Goal: Task Accomplishment & Management: Manage account settings

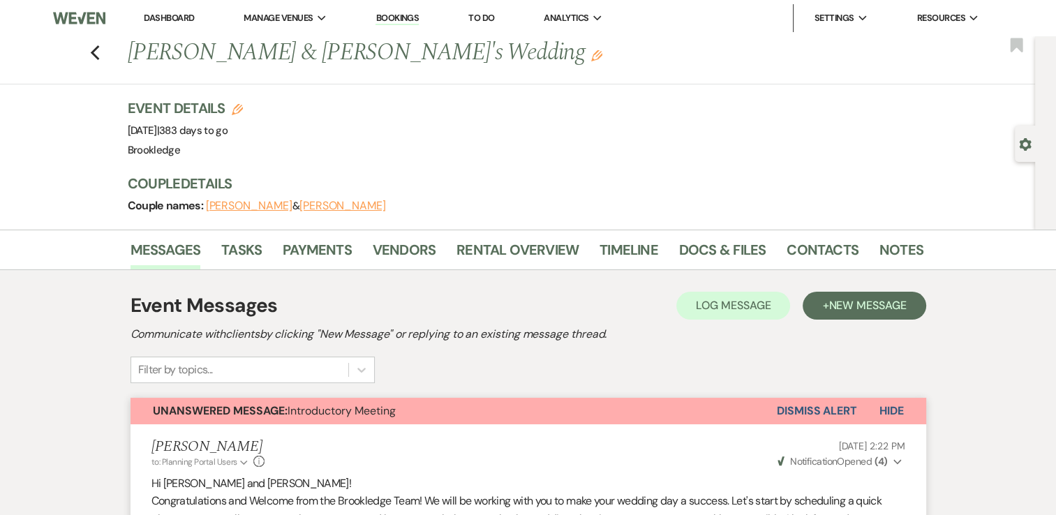
click at [172, 17] on link "Dashboard" at bounding box center [169, 18] width 50 height 12
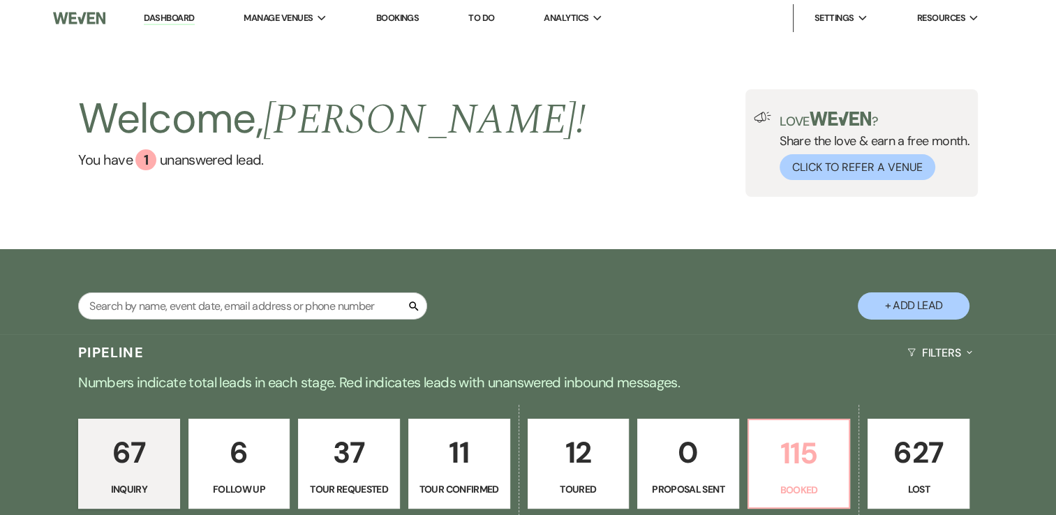
click at [793, 457] on p "115" at bounding box center [800, 453] width 84 height 47
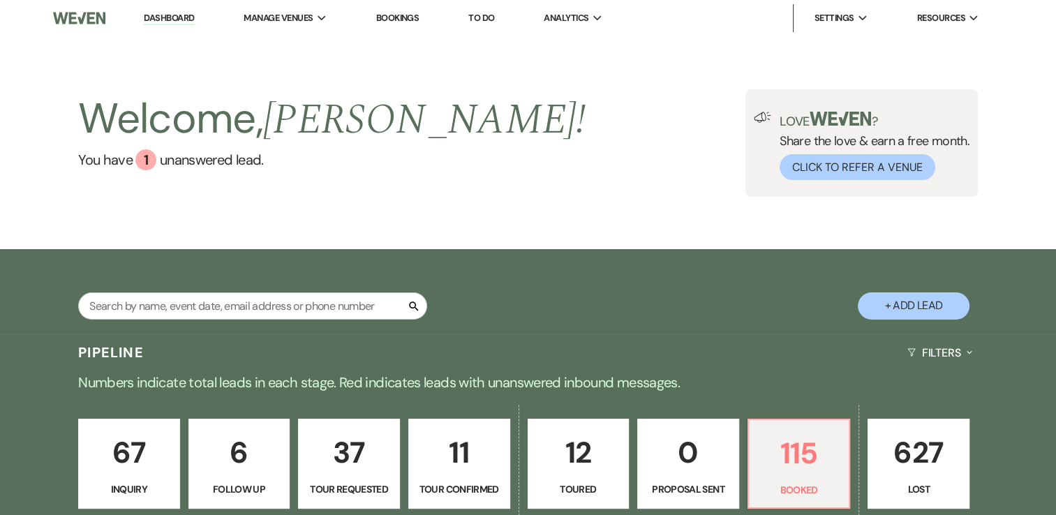
scroll to position [489, 0]
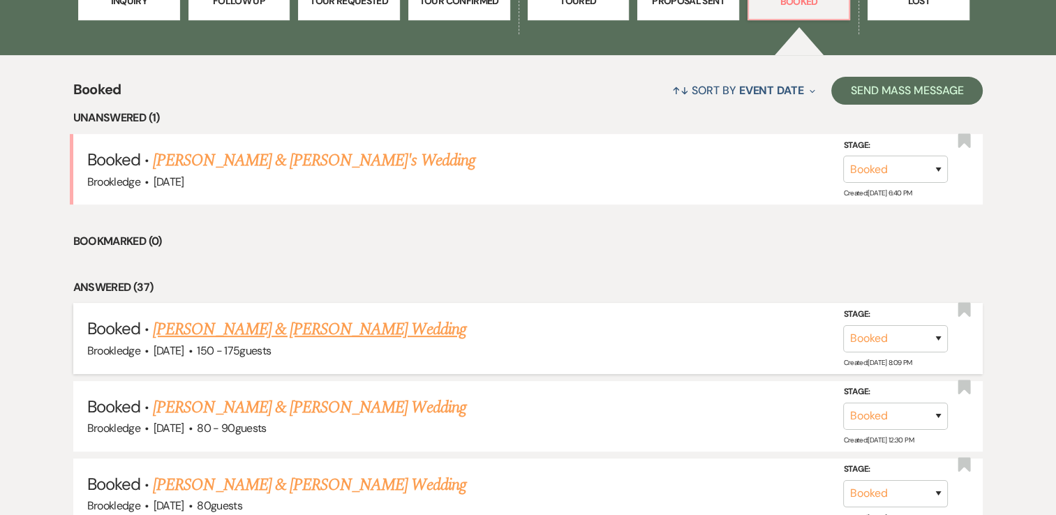
click at [235, 336] on link "[PERSON_NAME] & [PERSON_NAME] Wedding" at bounding box center [309, 329] width 313 height 25
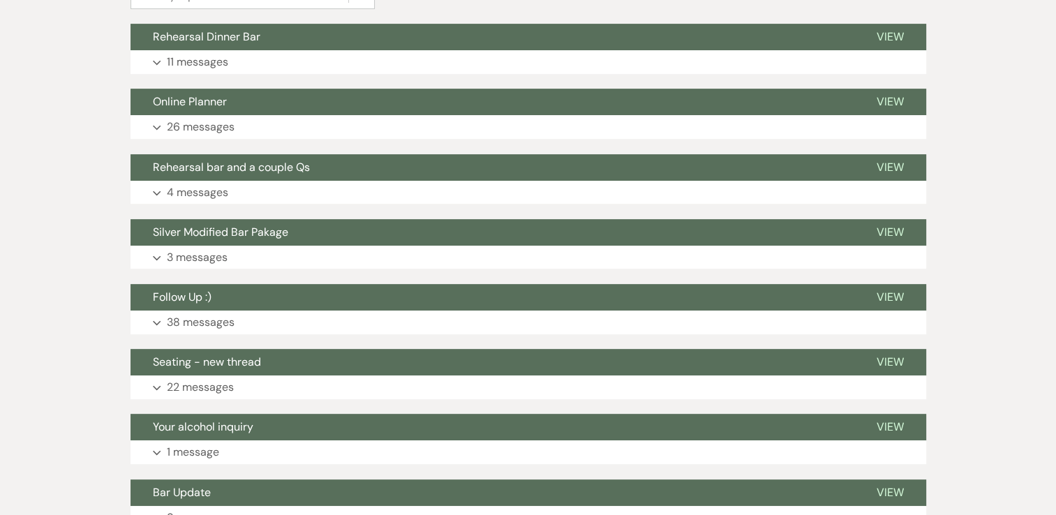
scroll to position [559, 0]
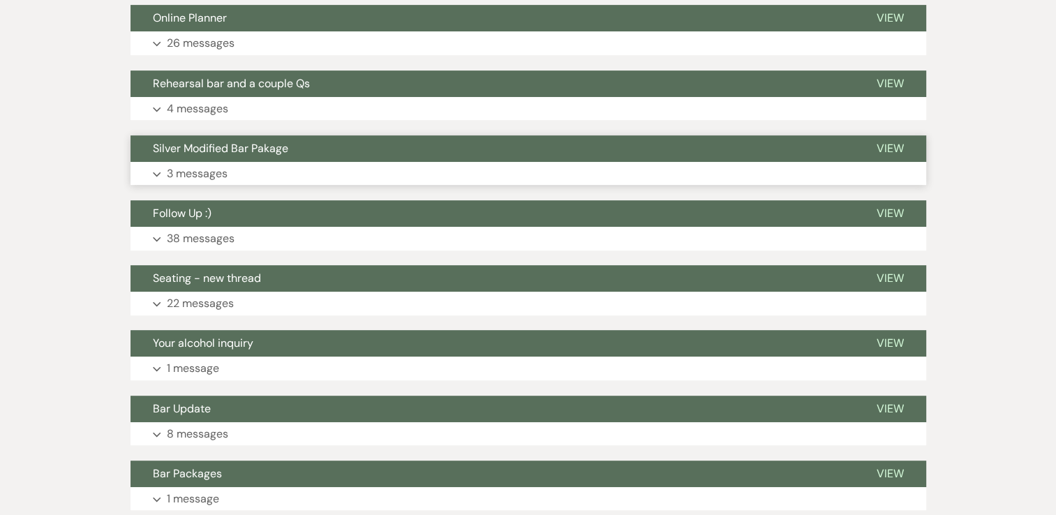
click at [195, 174] on p "3 messages" at bounding box center [197, 174] width 61 height 18
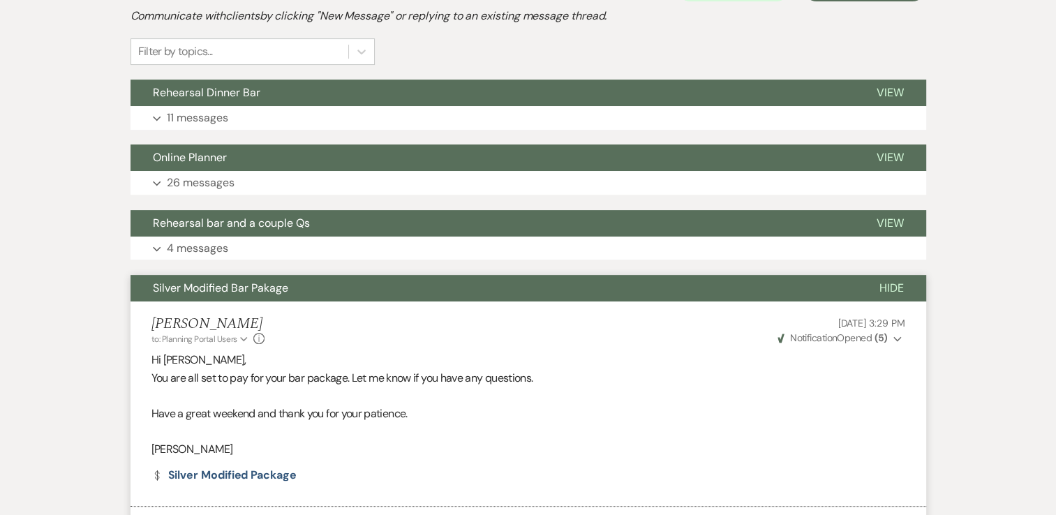
scroll to position [0, 0]
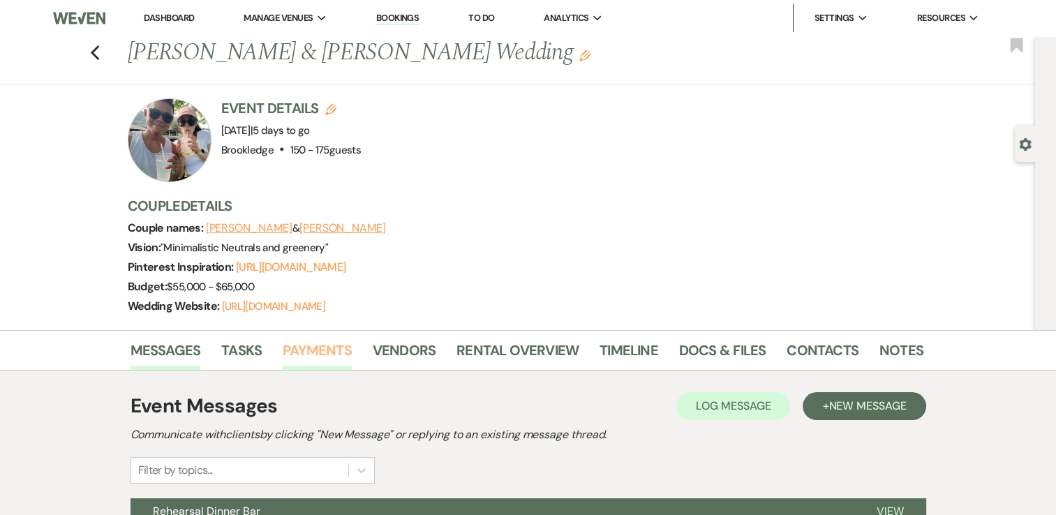
click at [324, 346] on link "Payments" at bounding box center [317, 354] width 69 height 31
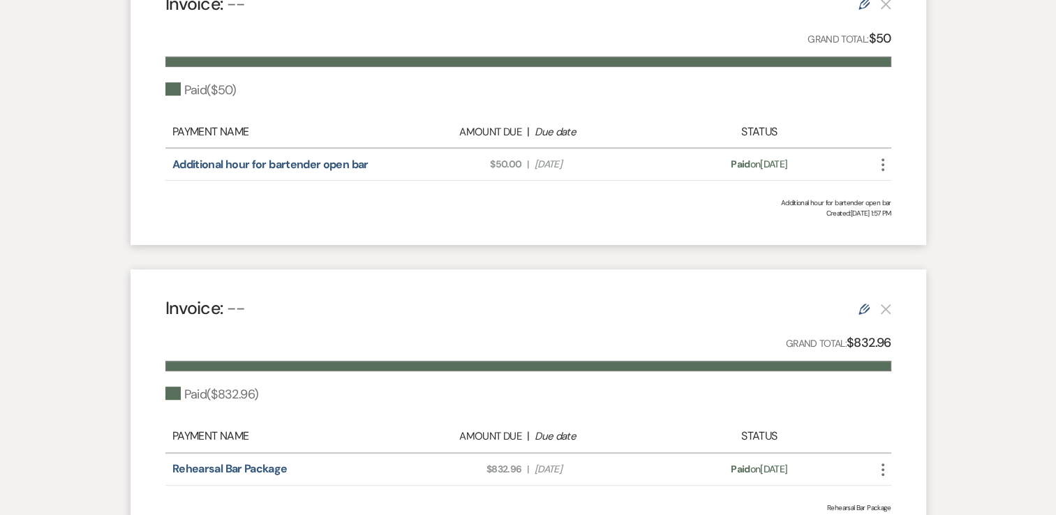
scroll to position [628, 0]
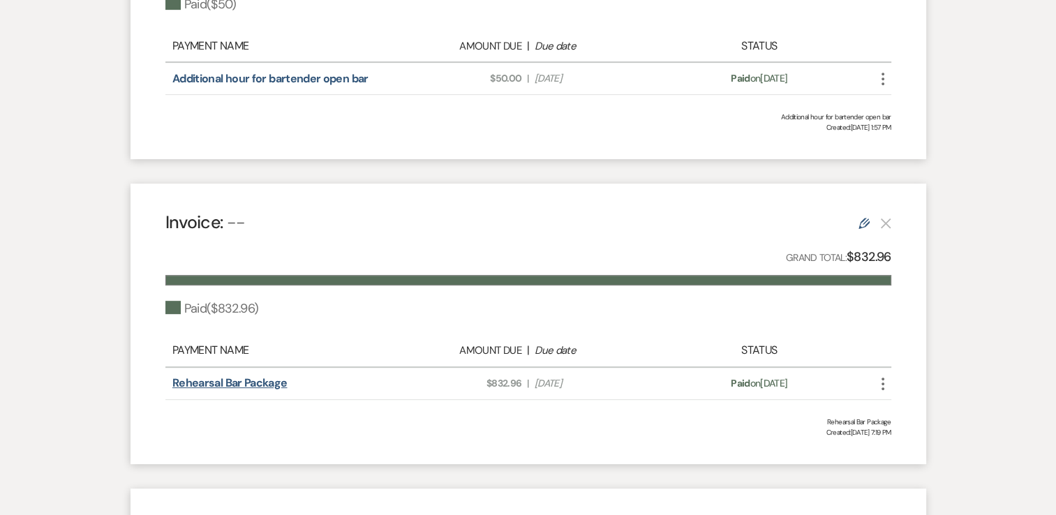
click at [260, 380] on link "Rehearsal Bar Package" at bounding box center [229, 383] width 115 height 15
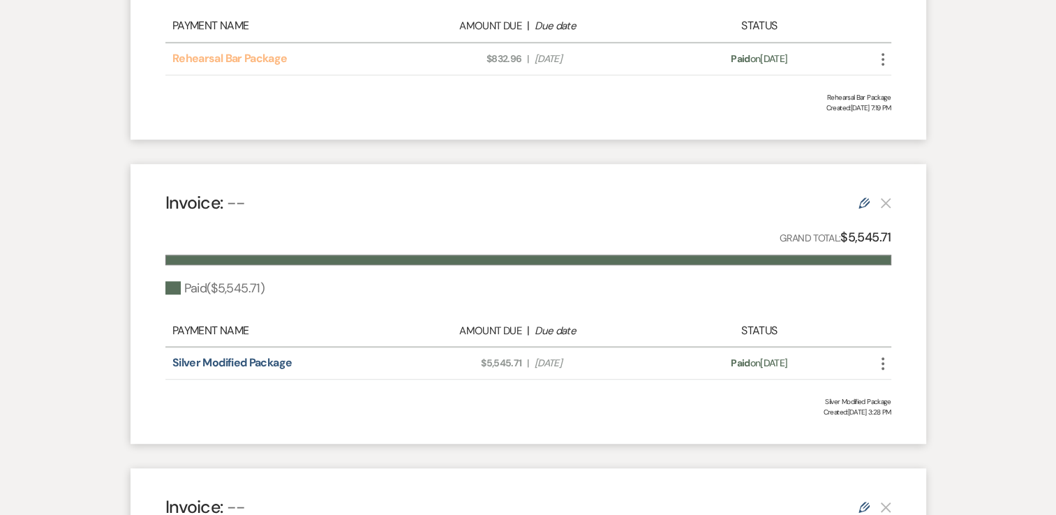
scroll to position [977, 0]
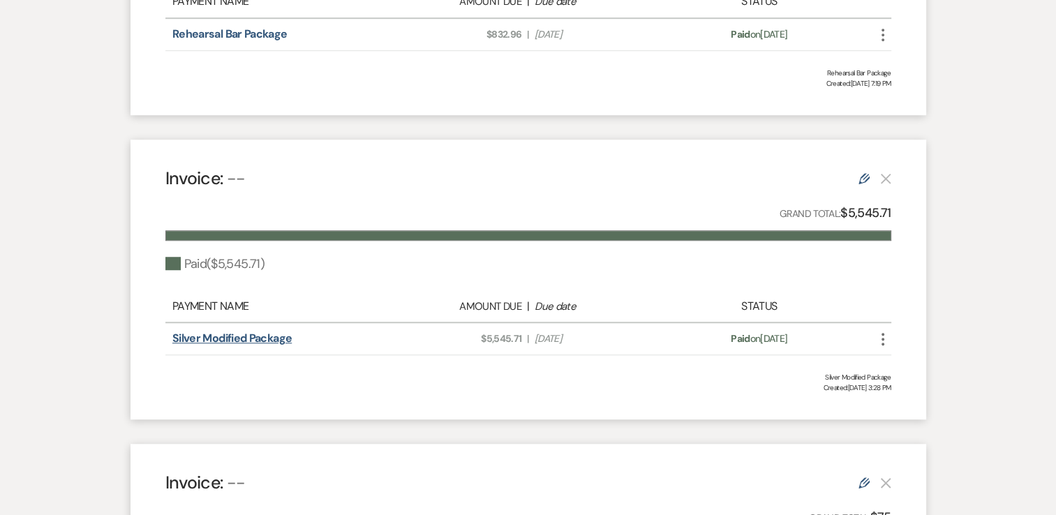
click at [246, 339] on link "Silver Modified Package" at bounding box center [231, 338] width 119 height 15
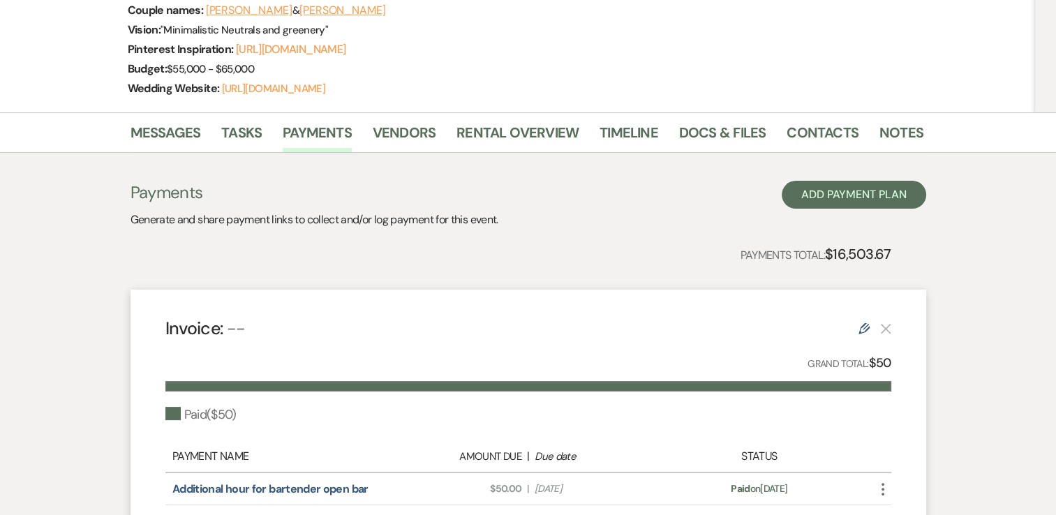
scroll to position [0, 0]
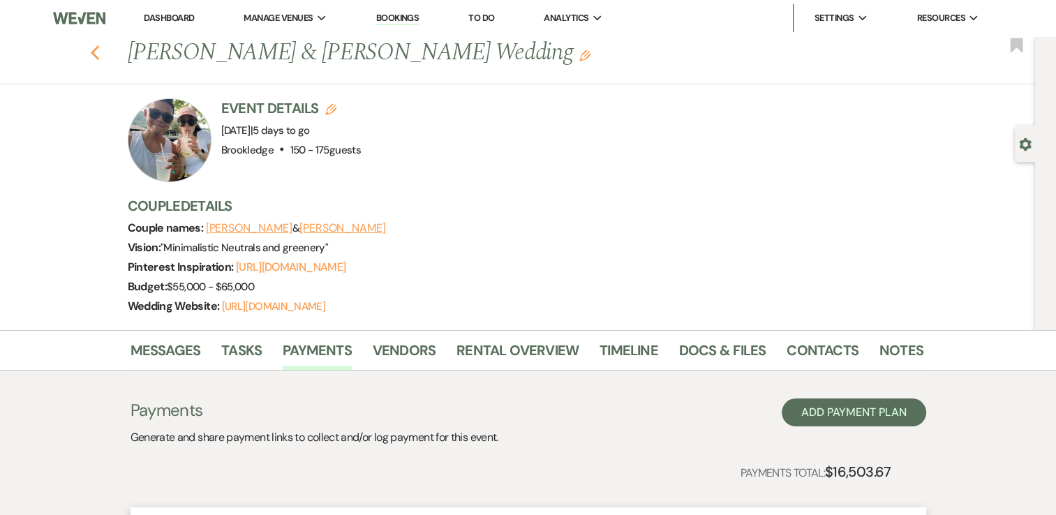
click at [99, 46] on use "button" at bounding box center [94, 52] width 9 height 15
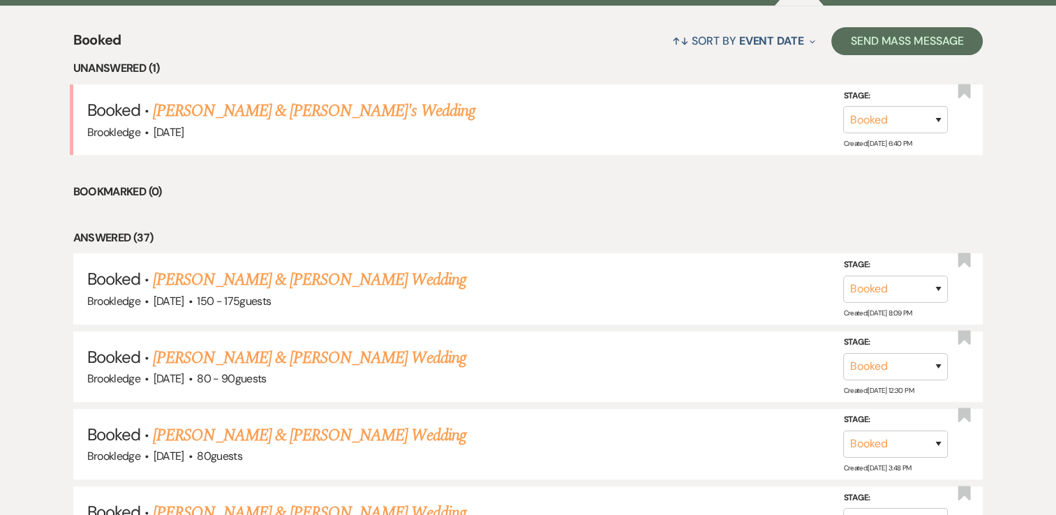
scroll to position [559, 0]
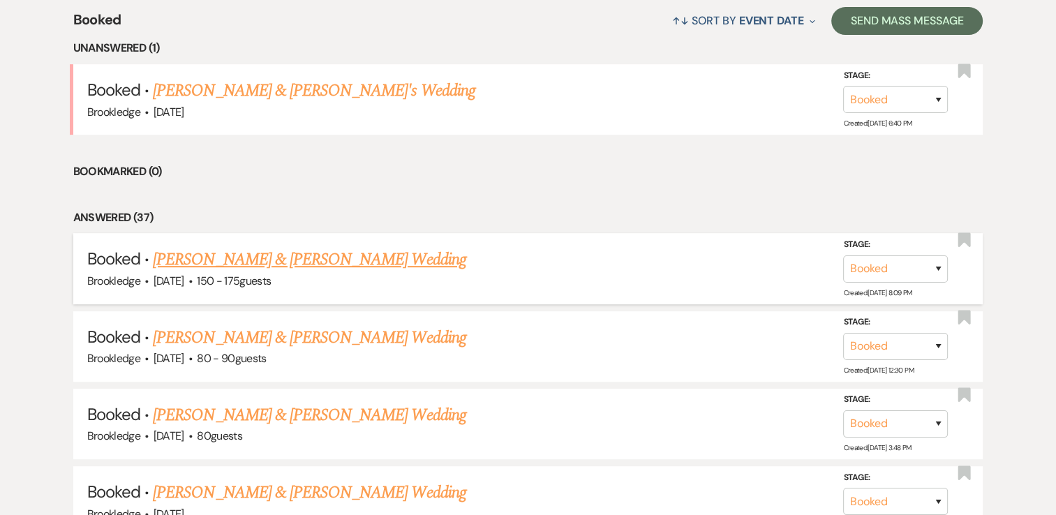
click at [283, 246] on li "Booked · [PERSON_NAME] & [PERSON_NAME] Wedding [PERSON_NAME] · [DATE] · 150 - 1…" at bounding box center [528, 268] width 910 height 71
drag, startPoint x: 283, startPoint y: 246, endPoint x: 289, endPoint y: 256, distance: 11.3
click at [289, 256] on link "[PERSON_NAME] & [PERSON_NAME] Wedding" at bounding box center [309, 259] width 313 height 25
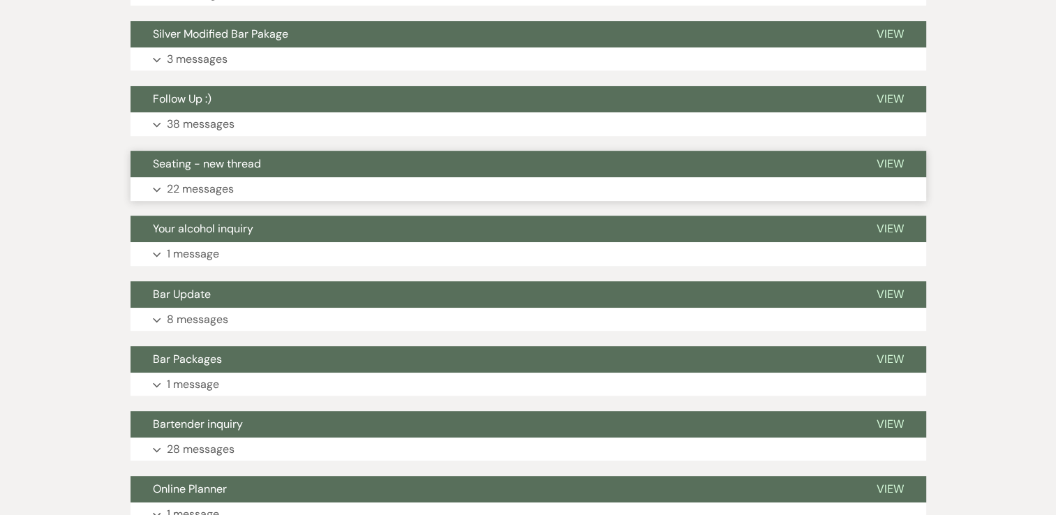
scroll to position [698, 0]
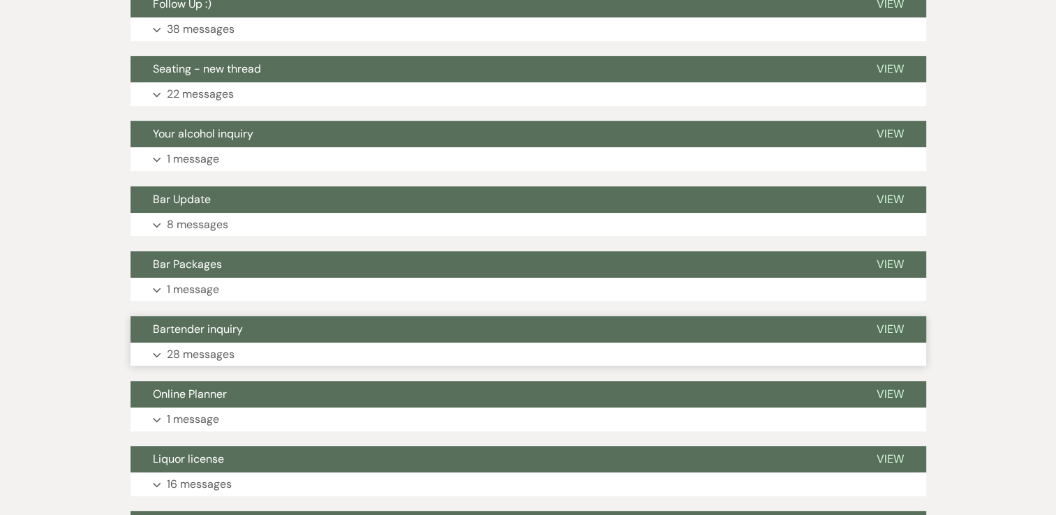
click at [194, 352] on p "28 messages" at bounding box center [201, 355] width 68 height 18
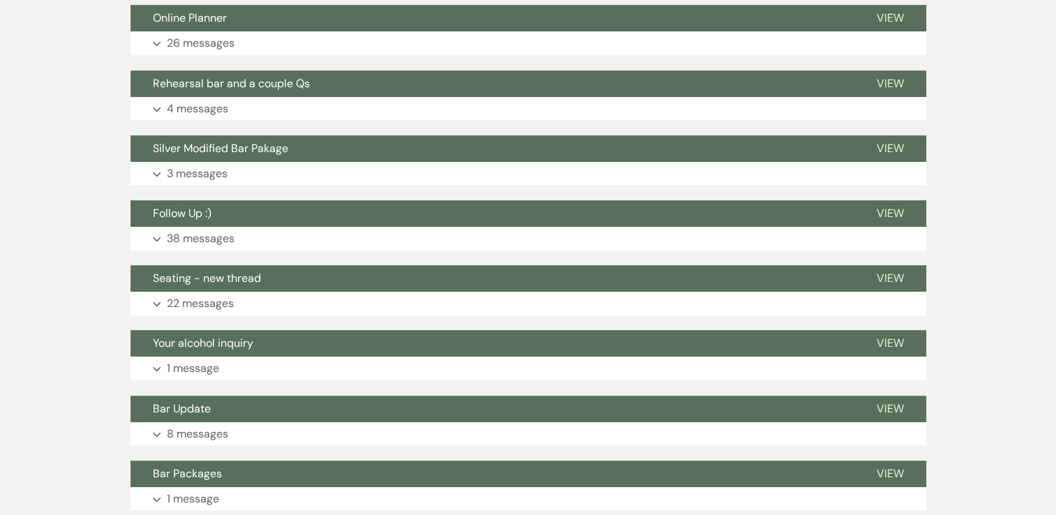
scroll to position [628, 0]
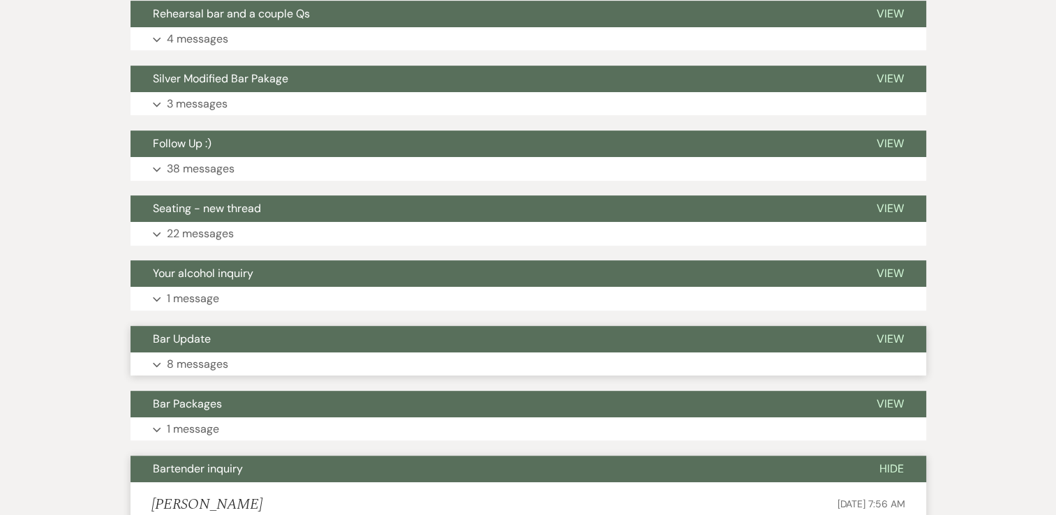
click at [205, 362] on p "8 messages" at bounding box center [197, 364] width 61 height 18
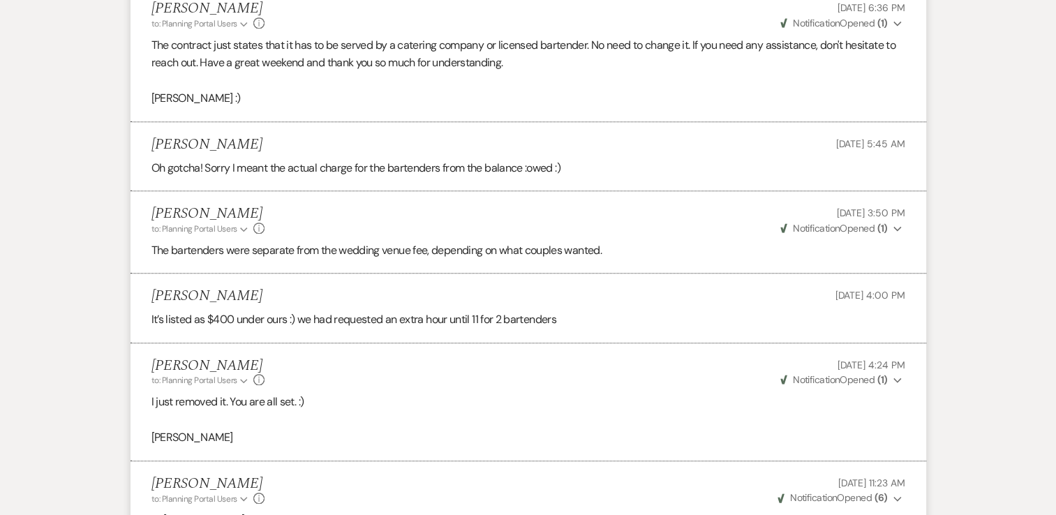
scroll to position [1745, 0]
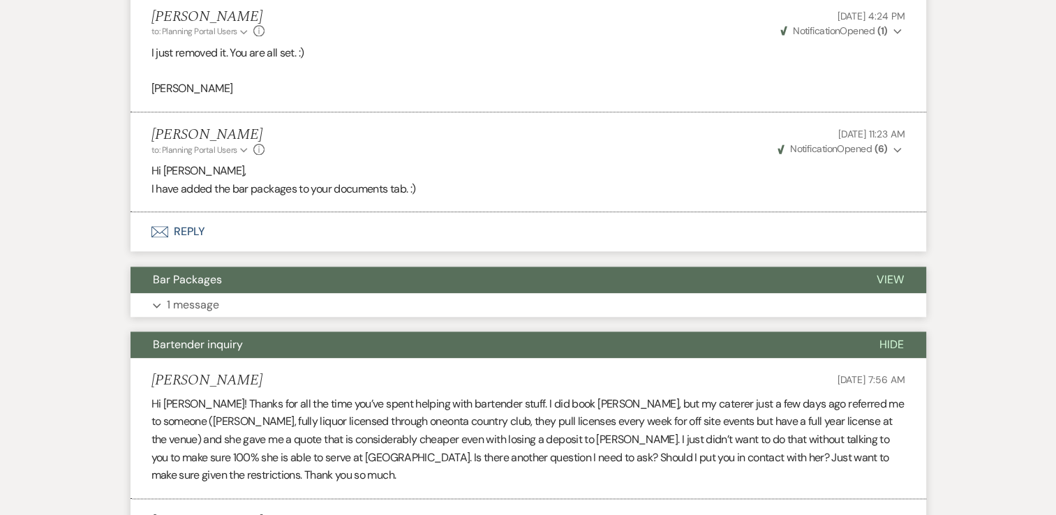
click at [174, 304] on p "1 message" at bounding box center [193, 305] width 52 height 18
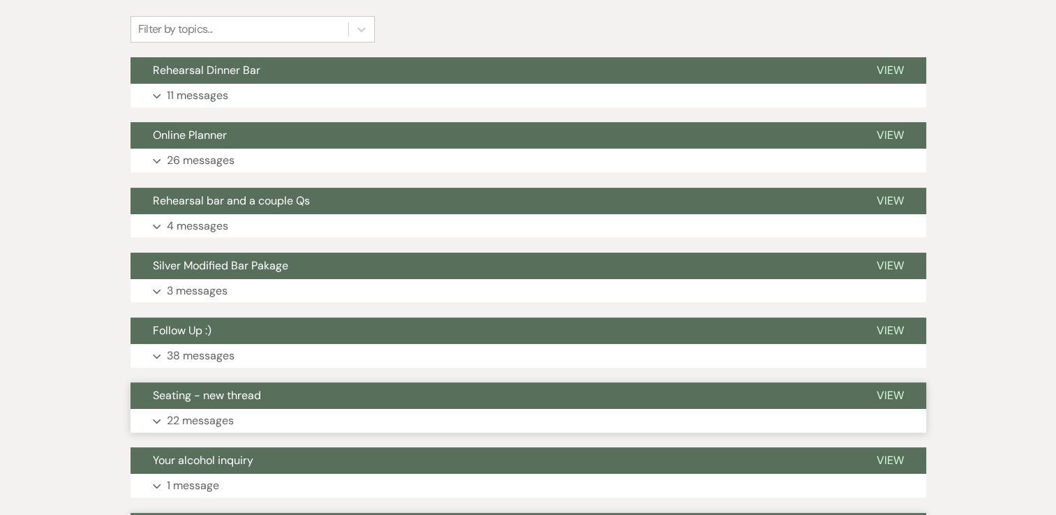
scroll to position [419, 0]
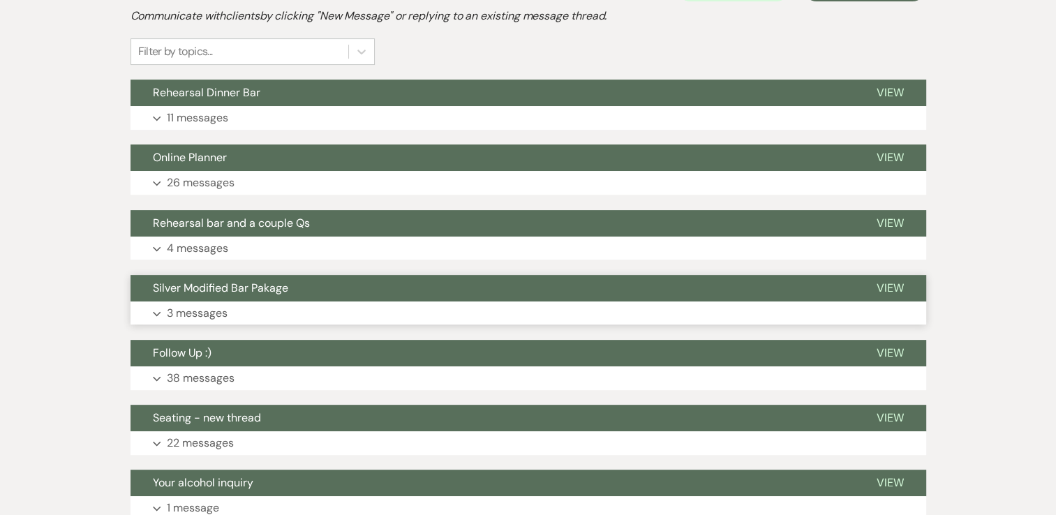
click at [215, 312] on p "3 messages" at bounding box center [197, 313] width 61 height 18
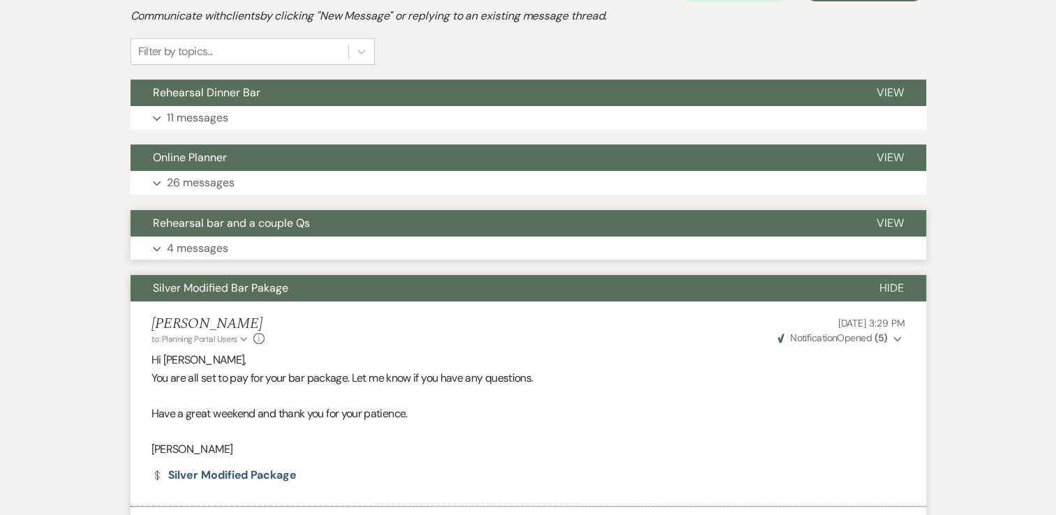
click at [222, 249] on p "4 messages" at bounding box center [197, 248] width 61 height 18
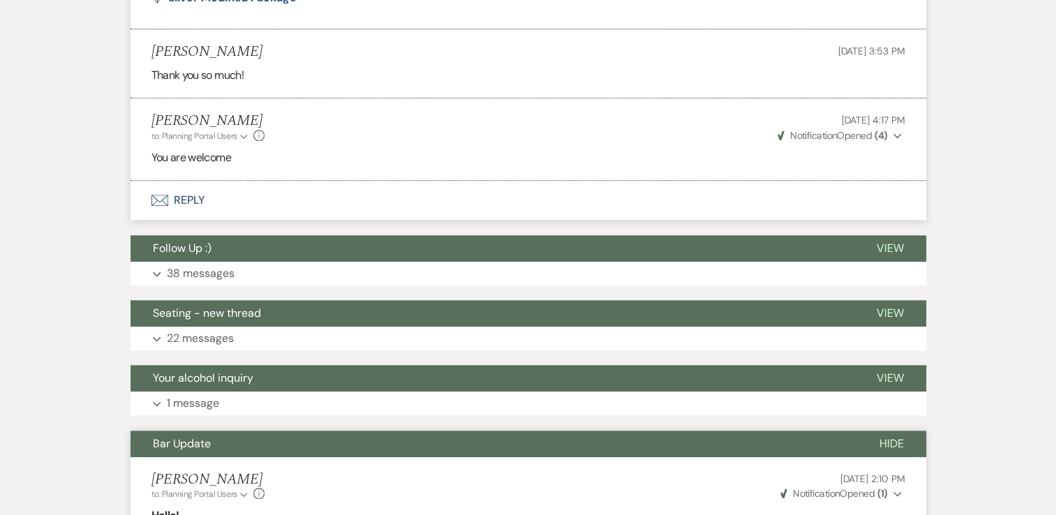
scroll to position [1466, 0]
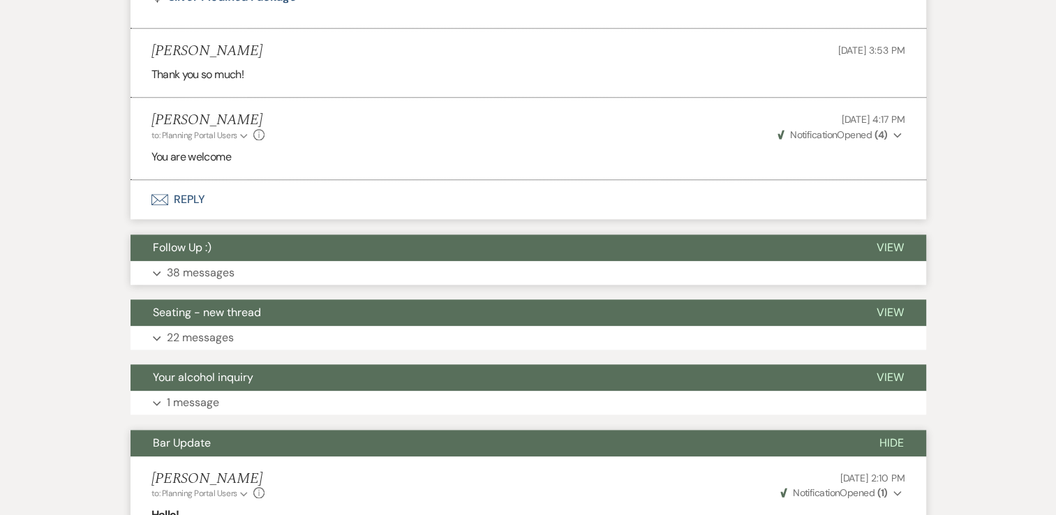
click at [212, 267] on p "38 messages" at bounding box center [201, 273] width 68 height 18
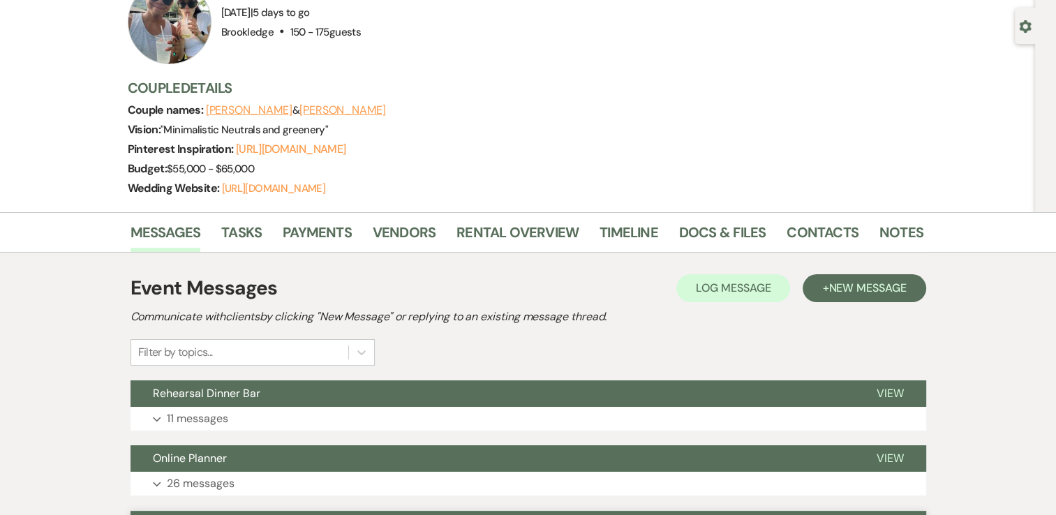
scroll to position [0, 0]
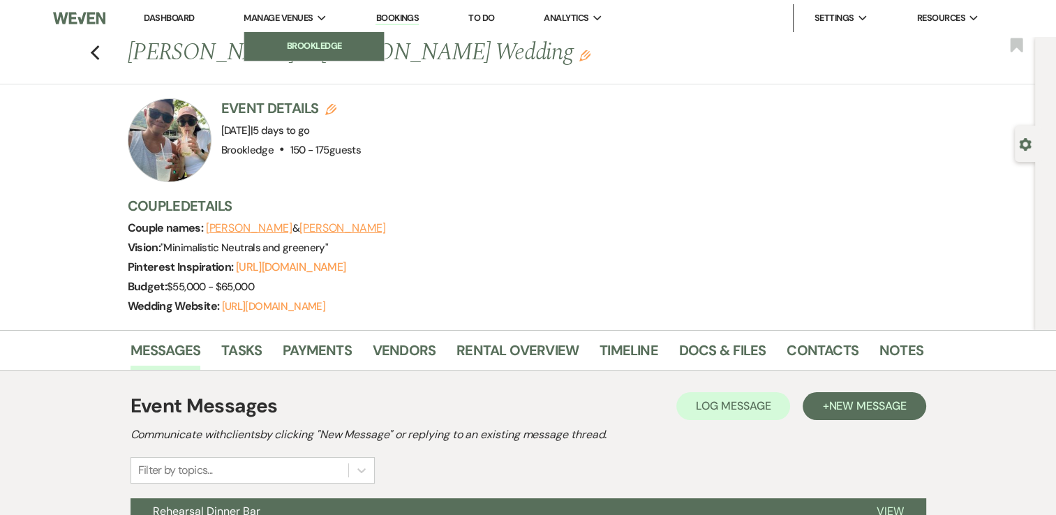
click at [282, 47] on li "Brookledge" at bounding box center [314, 46] width 126 height 14
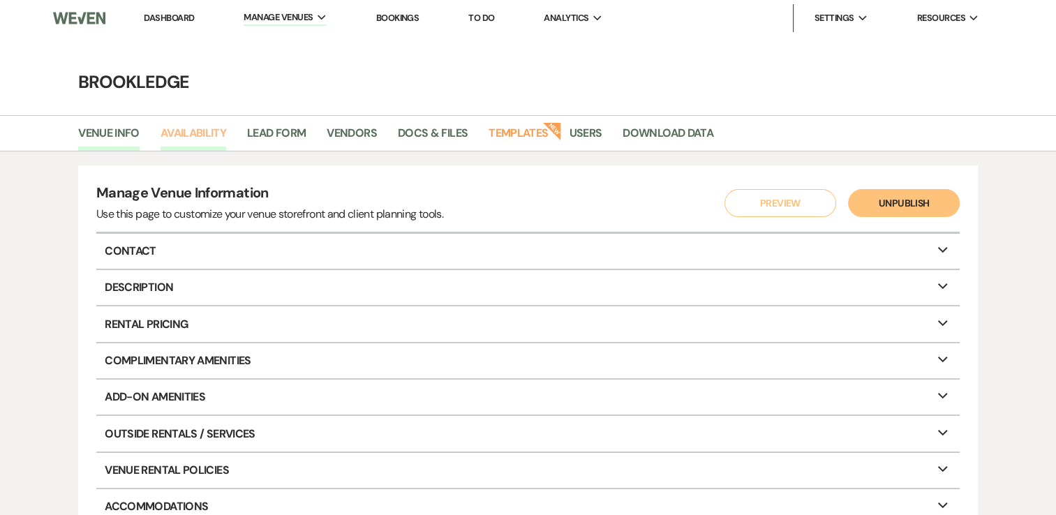
click at [178, 133] on link "Availability" at bounding box center [194, 137] width 66 height 27
select select "3"
select select "2026"
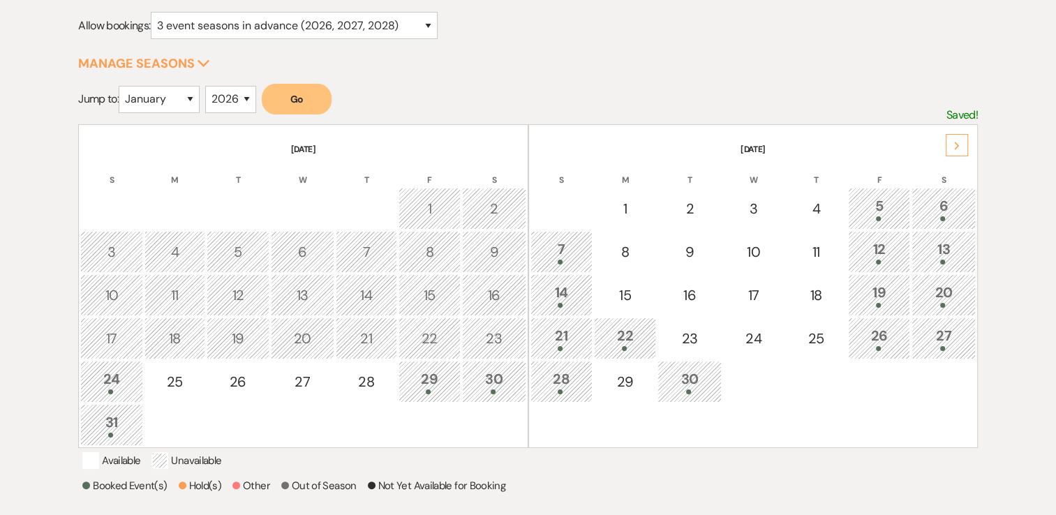
scroll to position [209, 0]
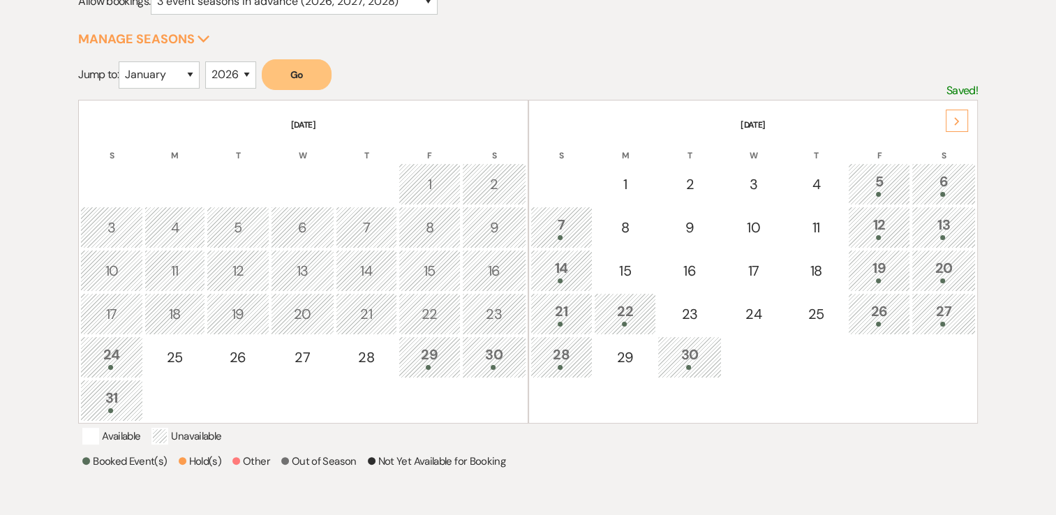
click at [960, 119] on icon "Next" at bounding box center [957, 121] width 7 height 8
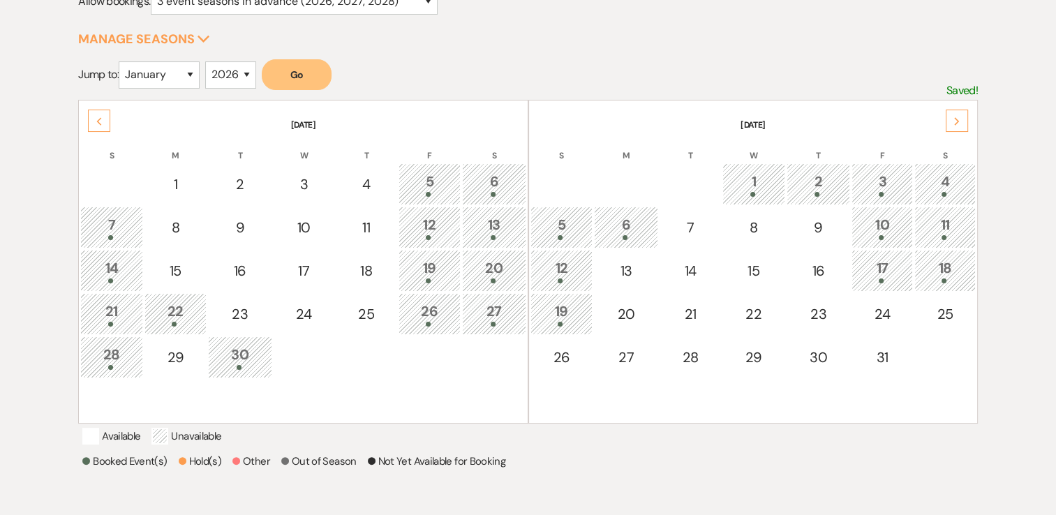
click at [757, 178] on div "1" at bounding box center [753, 184] width 47 height 26
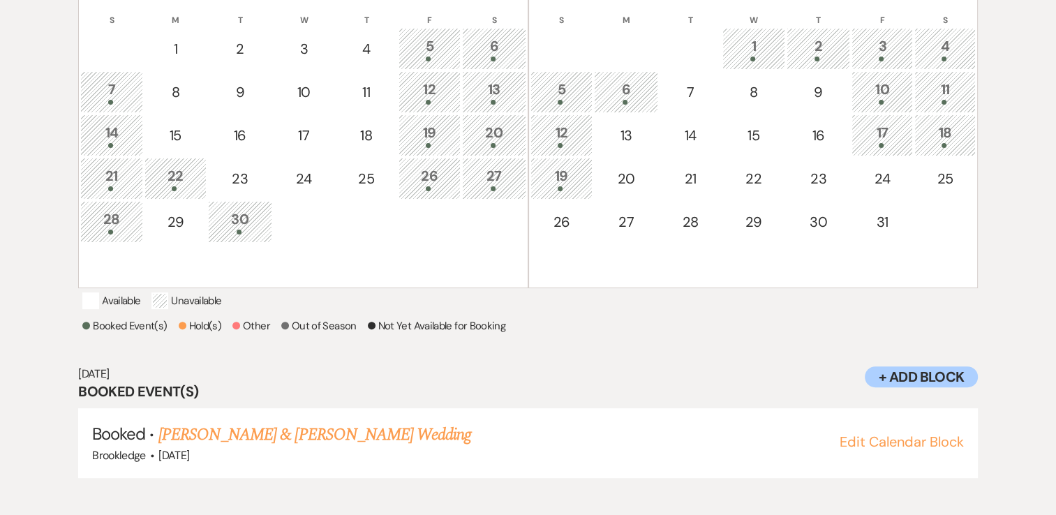
scroll to position [348, 0]
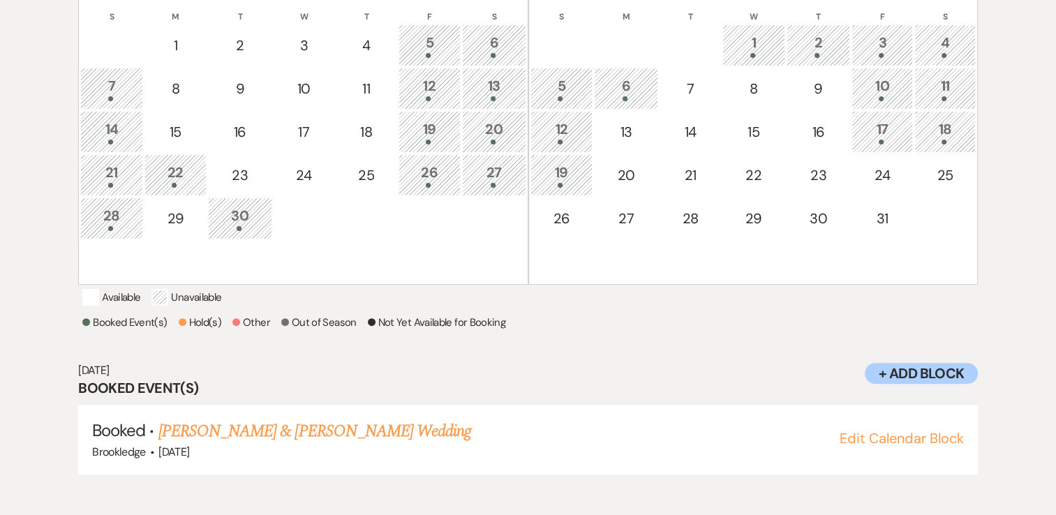
click at [957, 34] on div "4" at bounding box center [945, 45] width 46 height 26
click at [286, 444] on link "Autumn & [PERSON_NAME]'s Wedding" at bounding box center [284, 431] width 253 height 25
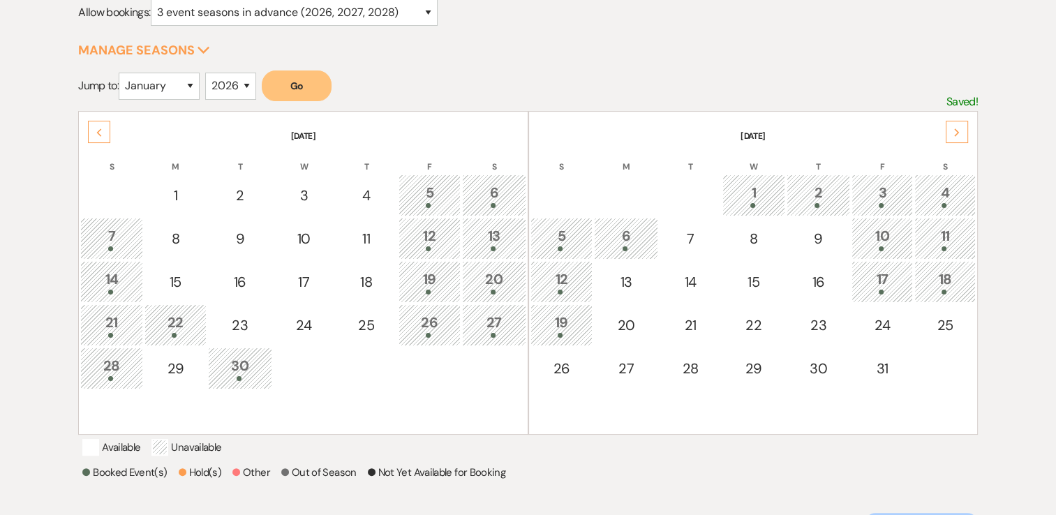
scroll to position [139, 0]
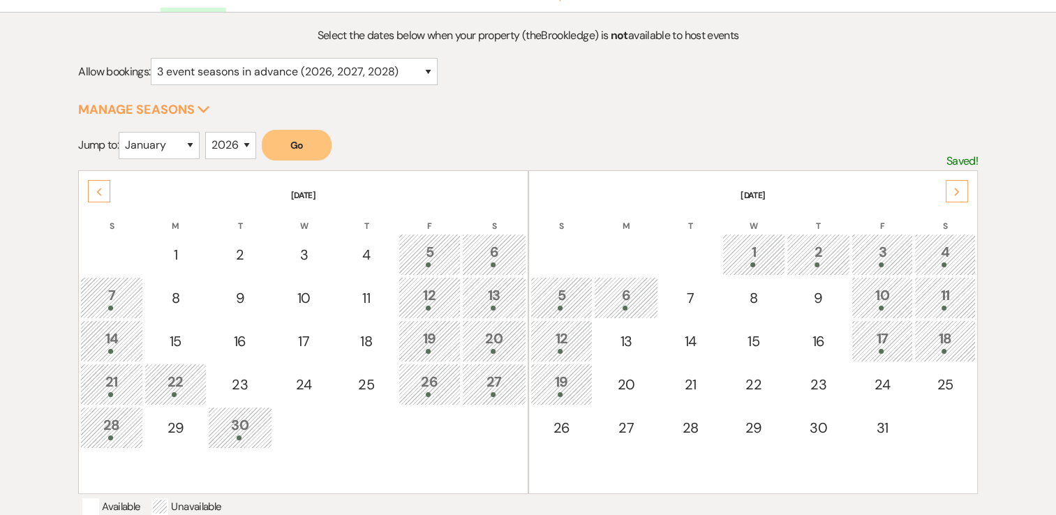
click at [96, 191] on icon "Previous" at bounding box center [99, 192] width 7 height 8
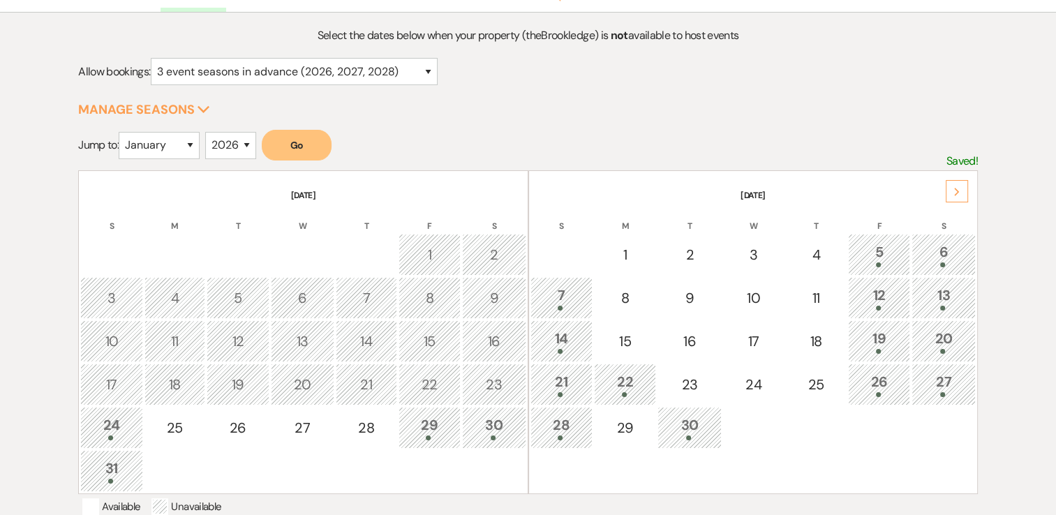
click at [950, 251] on div "6" at bounding box center [944, 255] width 49 height 26
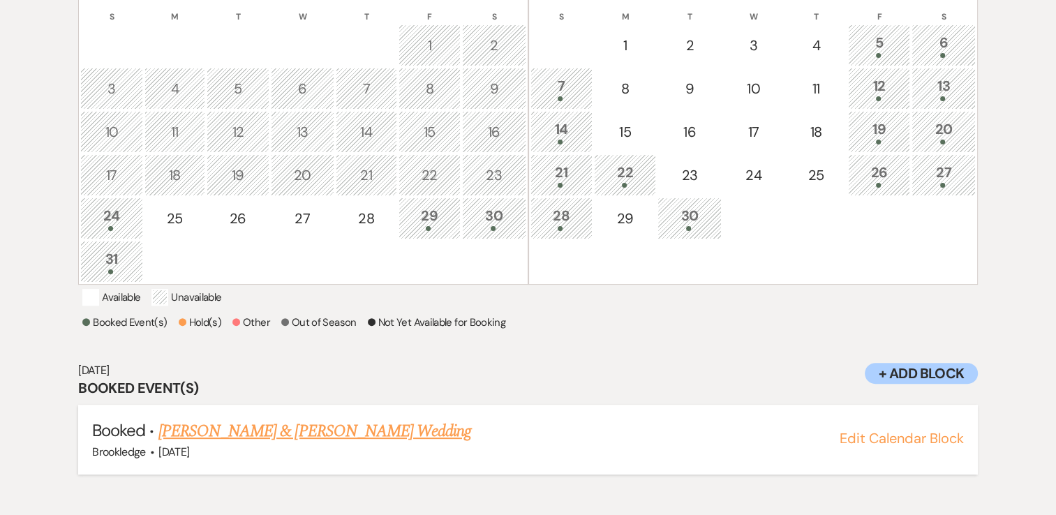
click at [243, 440] on link "[PERSON_NAME] & [PERSON_NAME] Wedding" at bounding box center [314, 431] width 313 height 25
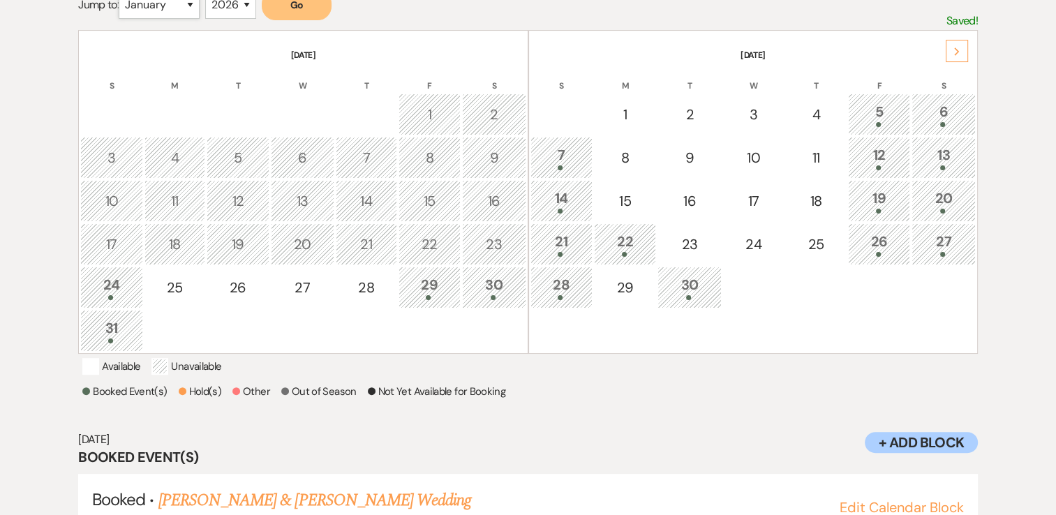
scroll to position [269, 0]
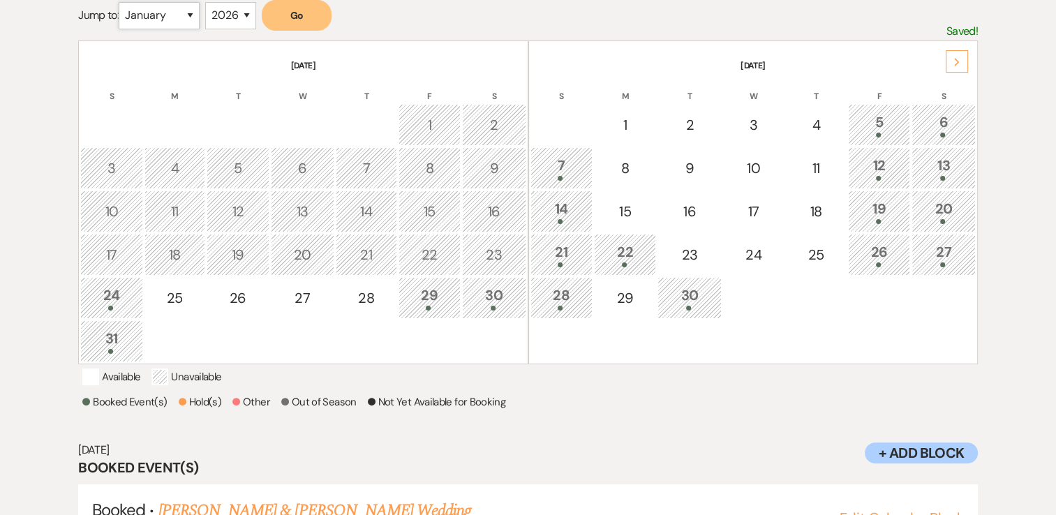
click at [194, 6] on select "January February March April May June July August September October November De…" at bounding box center [159, 15] width 81 height 27
select select "6"
click at [122, 2] on select "January February March April May June July August September October November De…" at bounding box center [159, 15] width 81 height 27
click at [304, 10] on button "Go" at bounding box center [297, 15] width 70 height 31
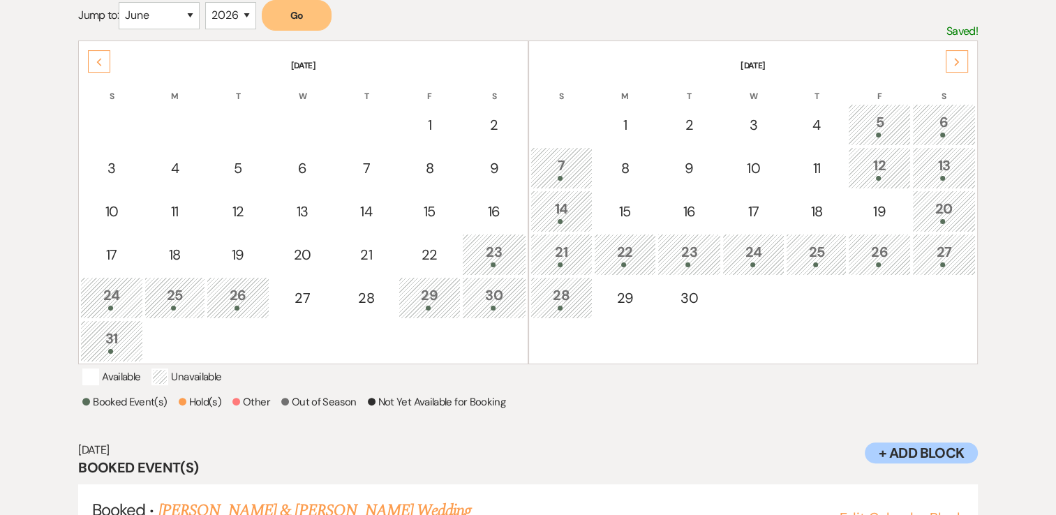
click at [958, 59] on use at bounding box center [956, 62] width 5 height 8
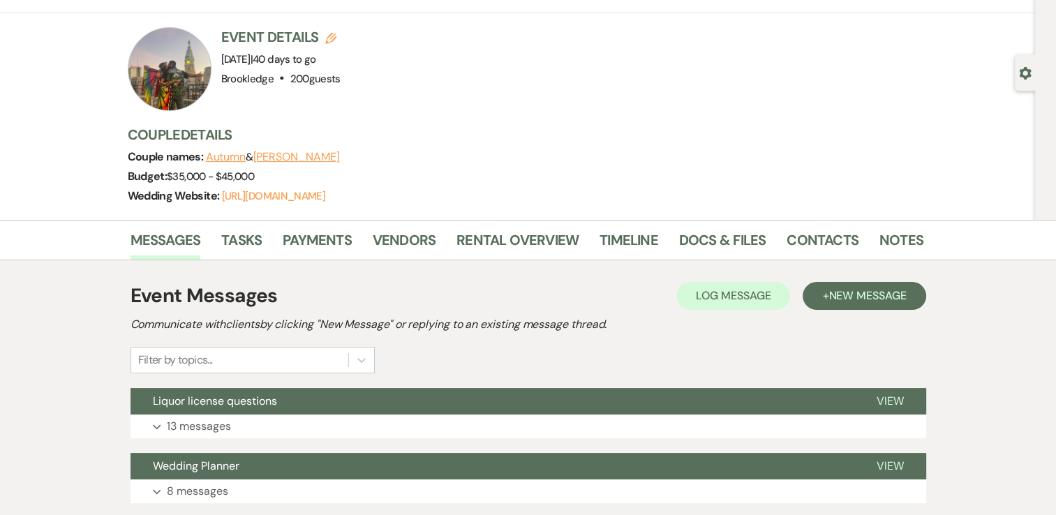
scroll to position [140, 0]
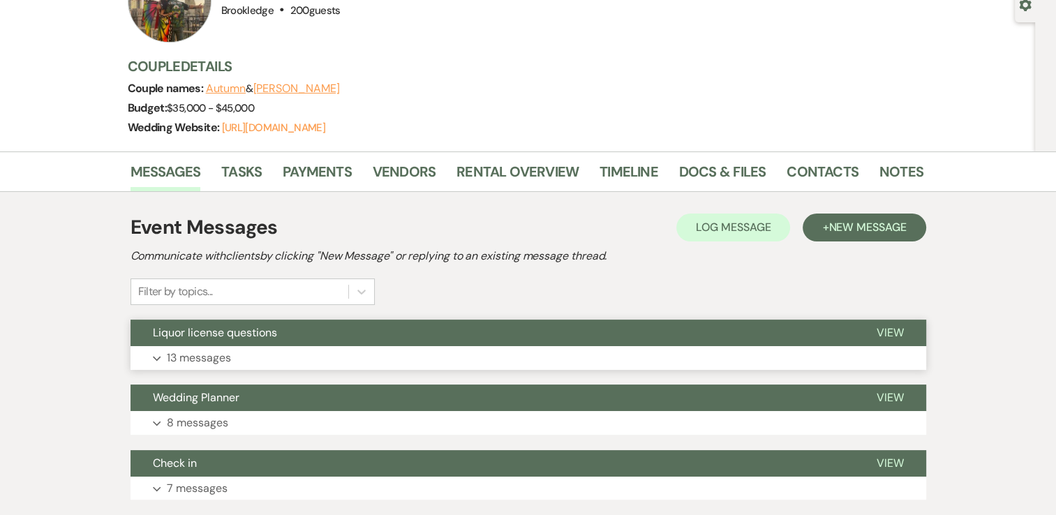
click at [200, 358] on p "13 messages" at bounding box center [199, 358] width 64 height 18
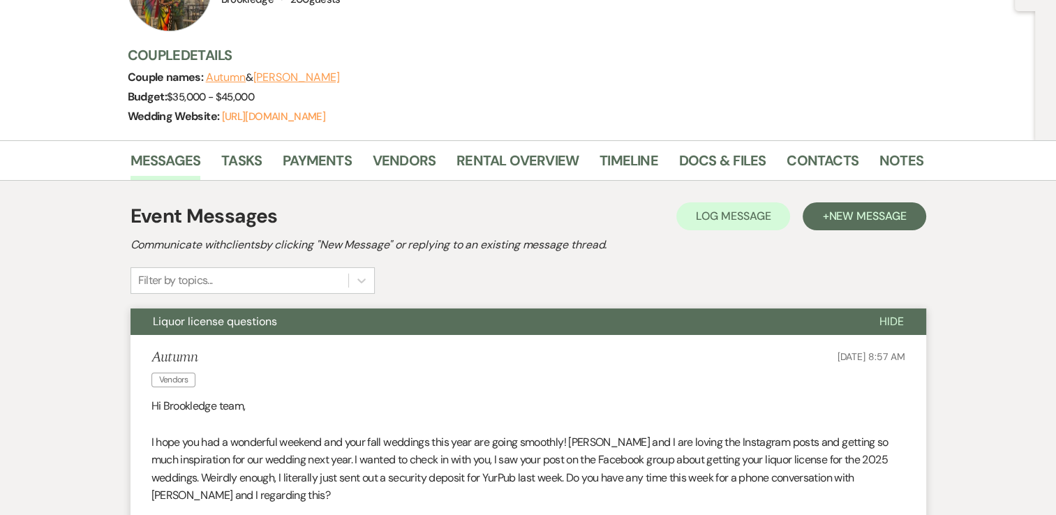
scroll to position [0, 0]
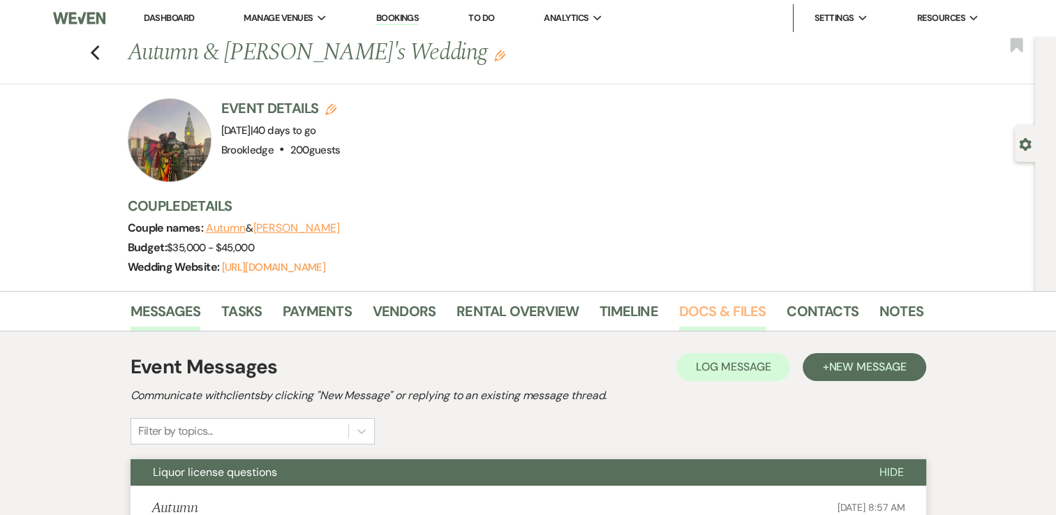
click at [720, 310] on link "Docs & Files" at bounding box center [722, 315] width 87 height 31
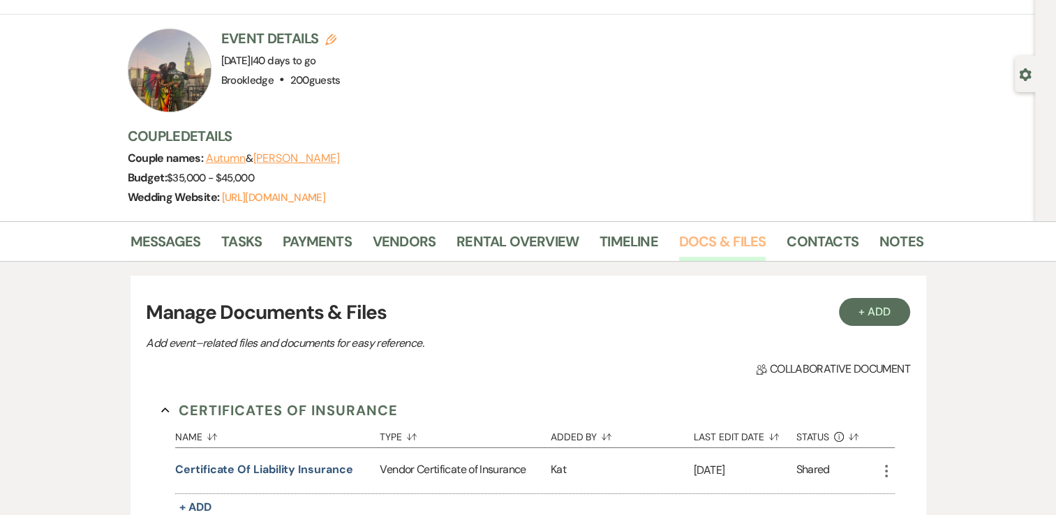
scroll to position [279, 0]
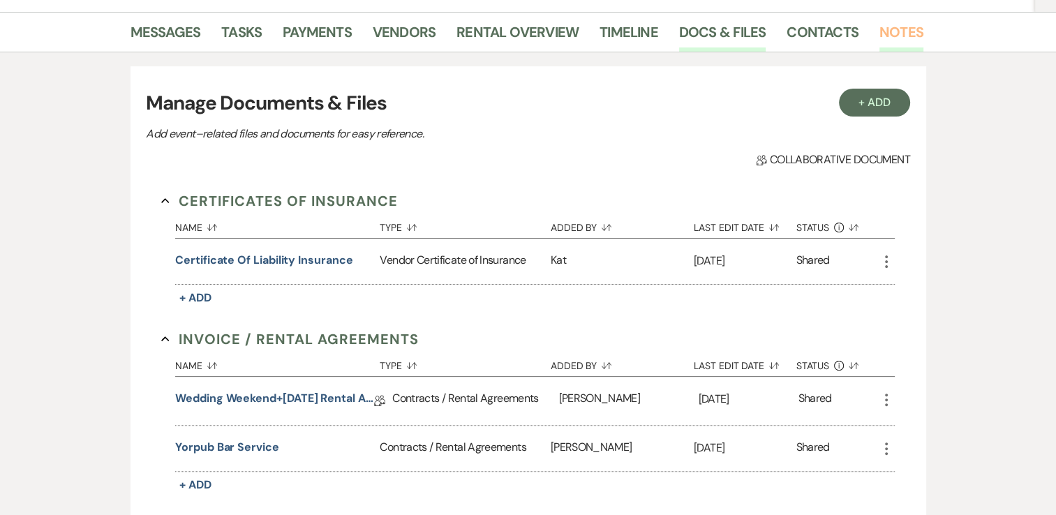
click at [889, 35] on link "Notes" at bounding box center [902, 36] width 44 height 31
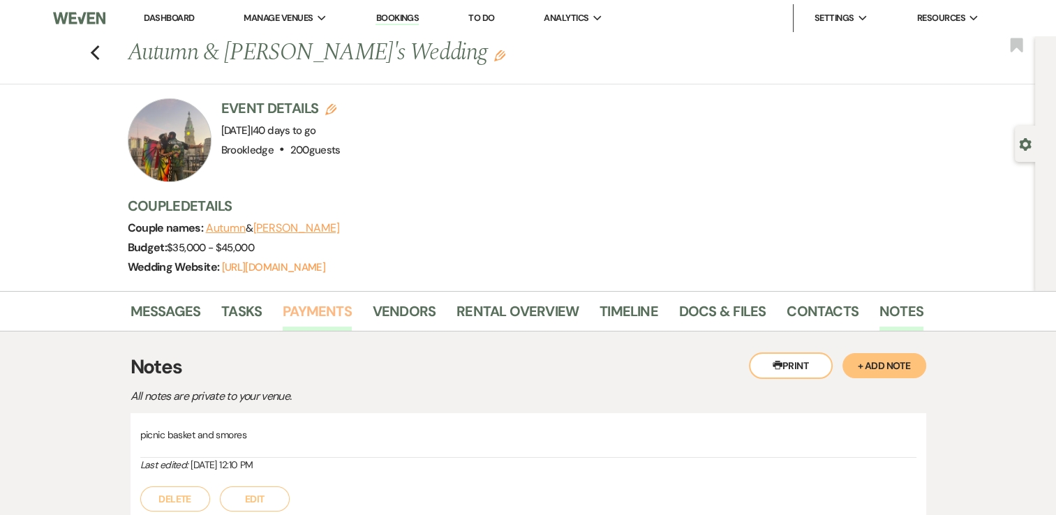
click at [324, 306] on link "Payments" at bounding box center [317, 315] width 69 height 31
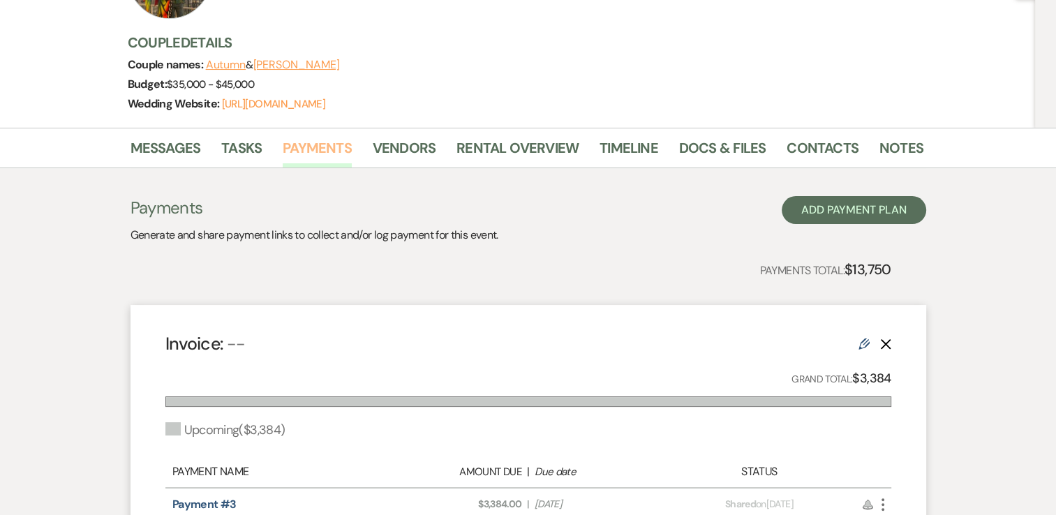
scroll to position [140, 0]
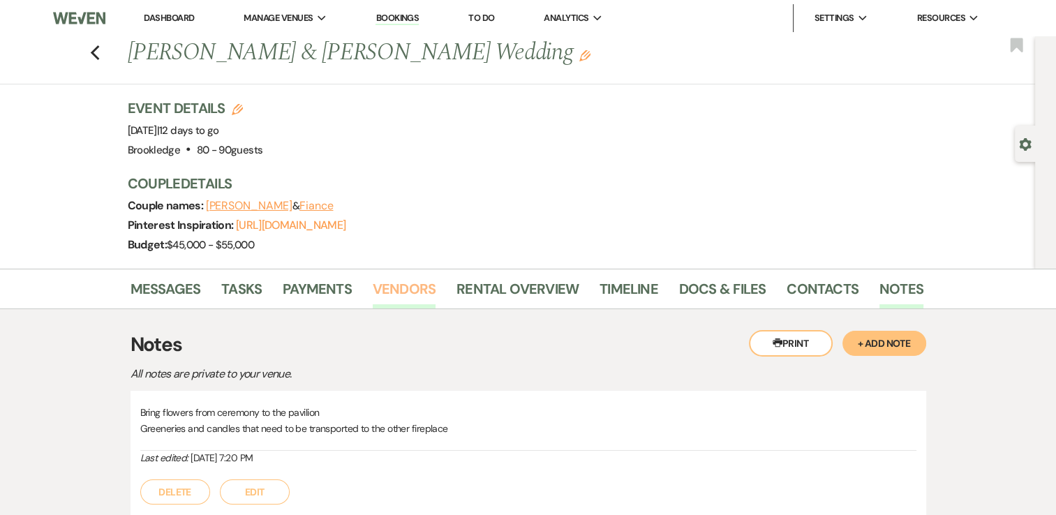
click at [399, 283] on link "Vendors" at bounding box center [404, 293] width 63 height 31
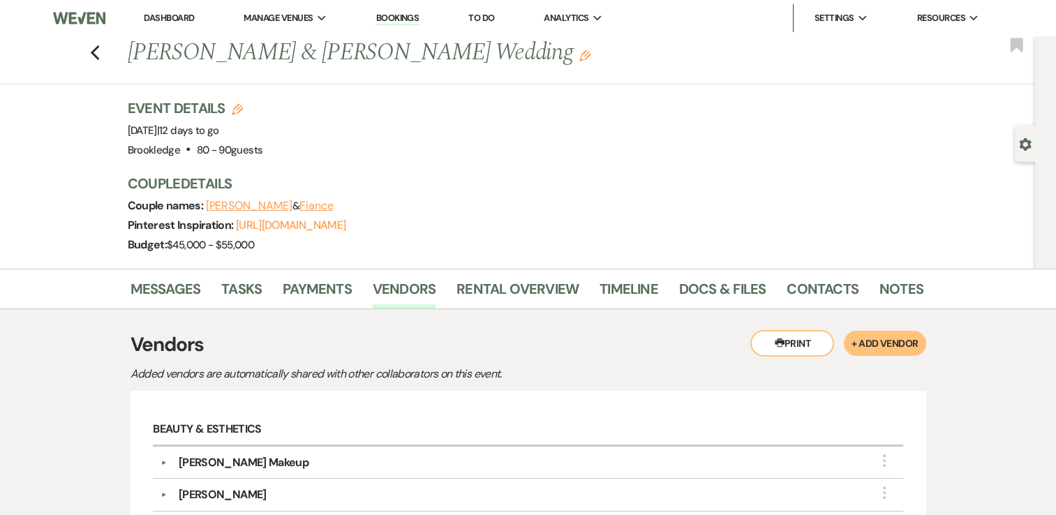
click at [168, 18] on link "Dashboard" at bounding box center [169, 18] width 50 height 12
